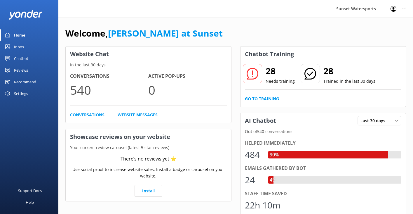
click at [22, 48] on div "Inbox" at bounding box center [19, 47] width 10 height 12
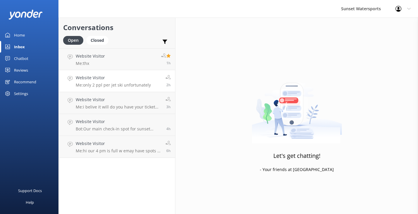
click at [102, 77] on h4 "Website Visitor" at bounding box center [113, 77] width 75 height 6
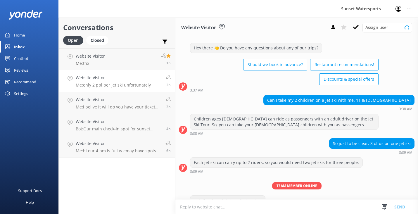
scroll to position [25, 0]
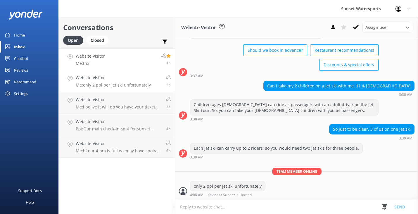
click at [129, 61] on link "Website Visitor Me: thx 1h" at bounding box center [117, 59] width 116 height 22
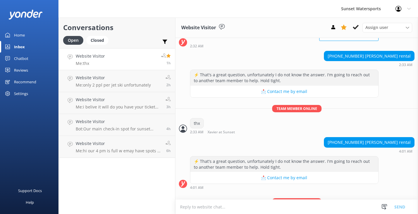
scroll to position [5404, 0]
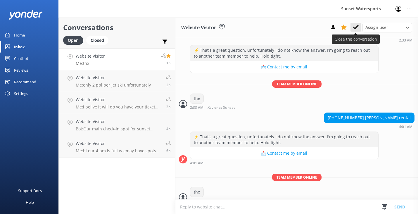
click at [357, 27] on icon at bounding box center [356, 27] width 6 height 6
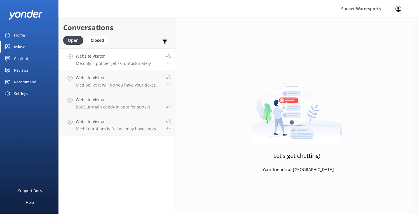
click at [133, 55] on h4 "Website Visitor" at bounding box center [113, 56] width 75 height 6
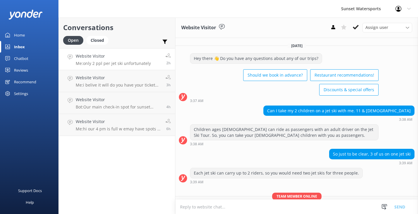
scroll to position [25, 0]
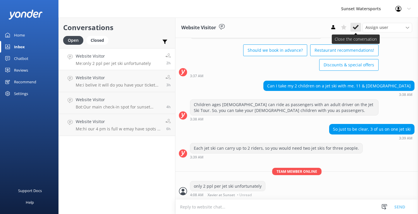
click at [358, 27] on icon at bounding box center [356, 27] width 6 height 6
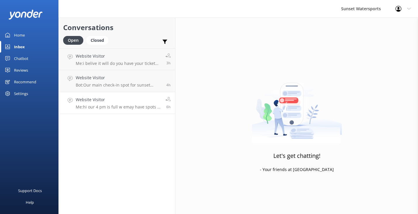
click at [129, 109] on p "Me: hi our 4 pm is full w emay have spots a t 6" at bounding box center [118, 106] width 85 height 5
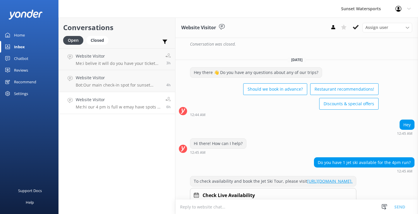
scroll to position [688, 0]
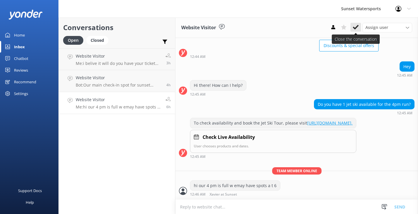
click at [354, 28] on use at bounding box center [356, 27] width 6 height 5
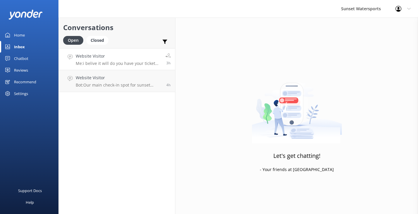
click at [104, 56] on h4 "Website Visitor" at bounding box center [118, 56] width 85 height 6
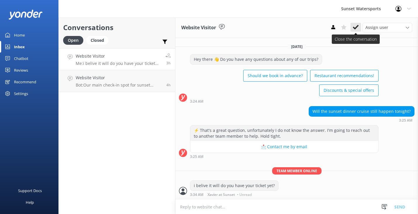
click at [353, 26] on icon at bounding box center [356, 27] width 6 height 6
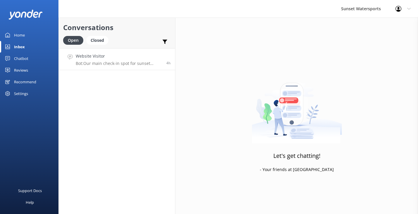
click at [143, 64] on p "Bot: Our main check-in spot for sunset cruises, snorkeling, dolphin tours, sand…" at bounding box center [119, 63] width 86 height 5
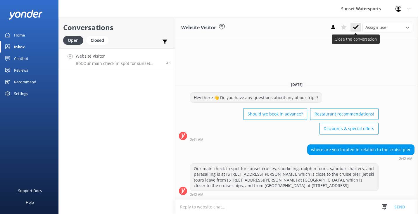
click at [353, 27] on use at bounding box center [356, 27] width 6 height 5
